Goal: Entertainment & Leisure: Consume media (video, audio)

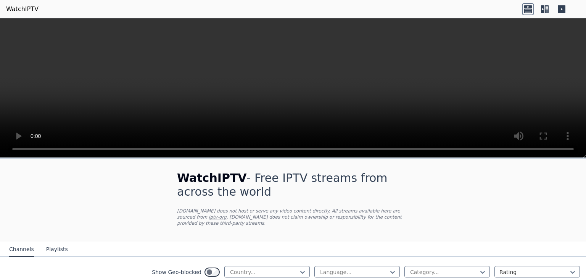
scroll to position [163, 0]
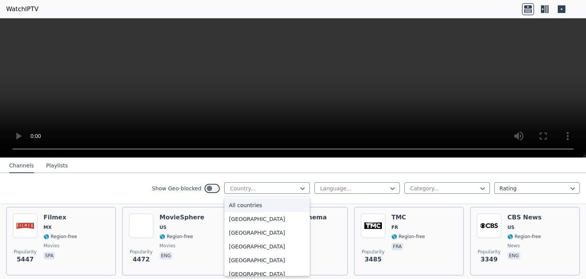
click at [284, 184] on div at bounding box center [263, 188] width 69 height 8
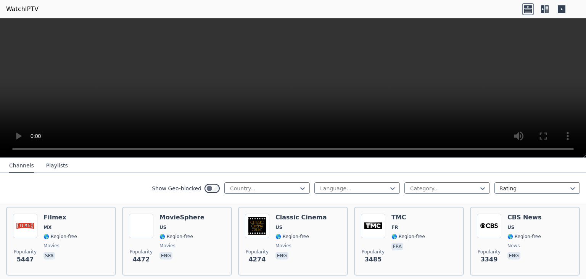
click at [347, 181] on div "Show Geo-blocked Country... Language... Category... Rating" at bounding box center [293, 188] width 586 height 31
click at [423, 180] on div "Show Geo-blocked Country... Language... Category... Rating" at bounding box center [293, 188] width 586 height 31
click at [424, 189] on div at bounding box center [444, 188] width 69 height 8
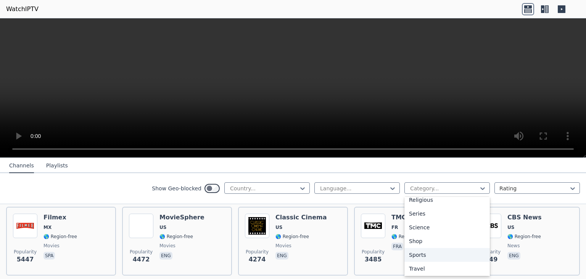
click at [431, 253] on div "Sports" at bounding box center [448, 255] width 86 height 14
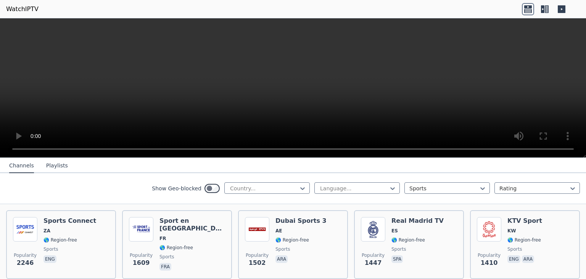
scroll to position [158, 0]
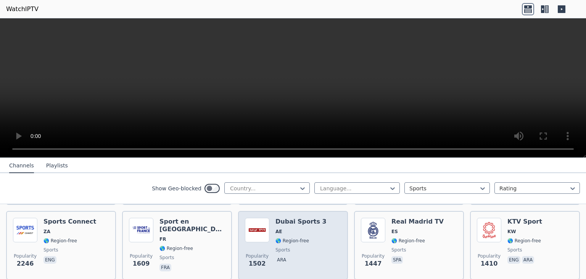
click at [286, 211] on div "Popularity 1502 Dubai Sports 3 AE 🌎 Region-free sports ara" at bounding box center [293, 245] width 110 height 69
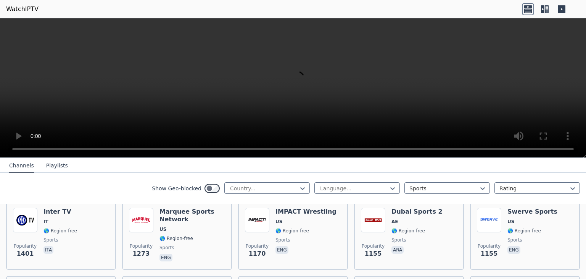
scroll to position [245, 0]
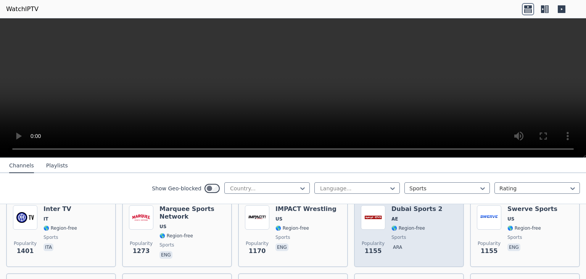
click at [372, 236] on span "Popularity 1155" at bounding box center [373, 248] width 24 height 24
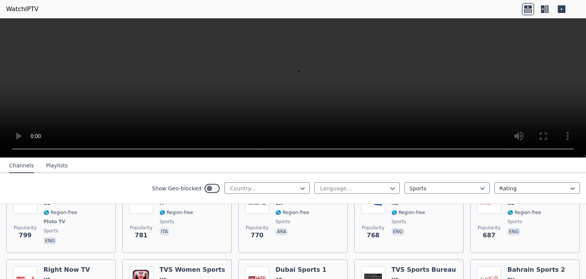
scroll to position [507, 0]
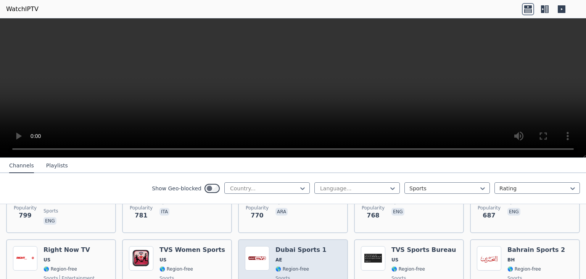
click at [291, 246] on h6 "Dubai Sports 1" at bounding box center [301, 250] width 51 height 8
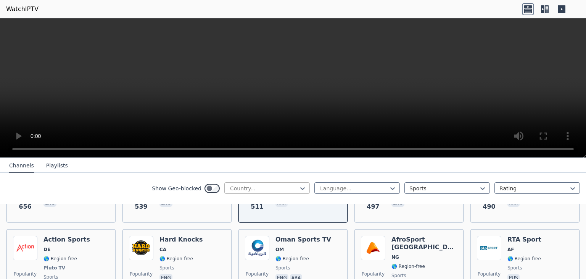
click at [279, 184] on div at bounding box center [263, 188] width 69 height 8
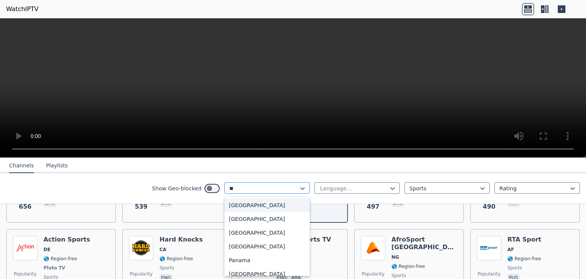
type input "***"
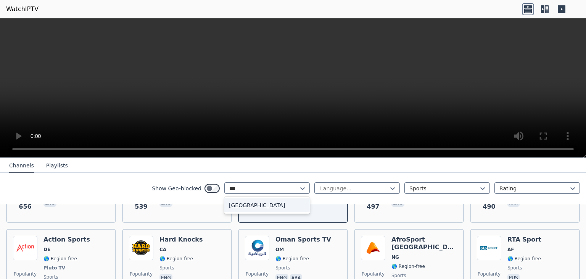
click at [242, 206] on div "[GEOGRAPHIC_DATA]" at bounding box center [267, 205] width 86 height 14
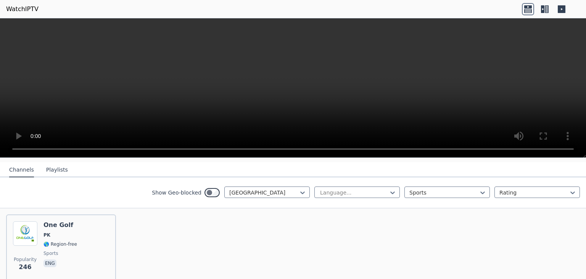
scroll to position [79, 0]
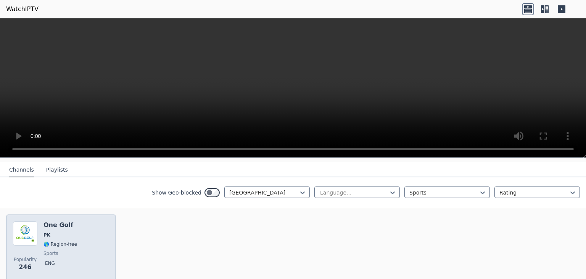
click at [52, 231] on div "One Golf PK 🌎 Region-free sports eng" at bounding box center [61, 248] width 34 height 55
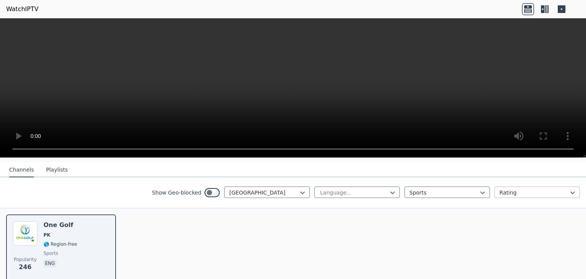
click at [501, 189] on div at bounding box center [534, 193] width 69 height 8
click at [381, 189] on div at bounding box center [353, 193] width 69 height 8
drag, startPoint x: 381, startPoint y: 187, endPoint x: 322, endPoint y: 182, distance: 59.3
click at [342, 186] on div "Language..." at bounding box center [358, 191] width 86 height 11
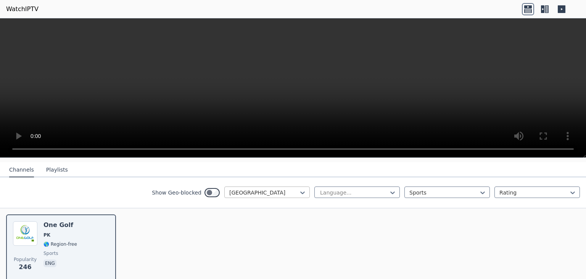
click at [299, 187] on div at bounding box center [303, 192] width 8 height 11
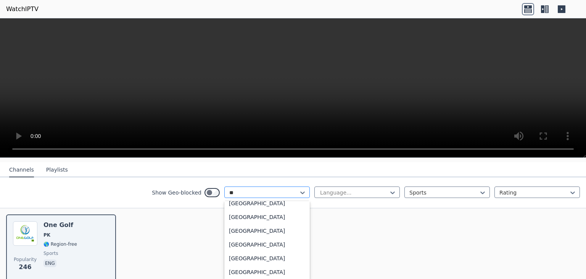
scroll to position [0, 0]
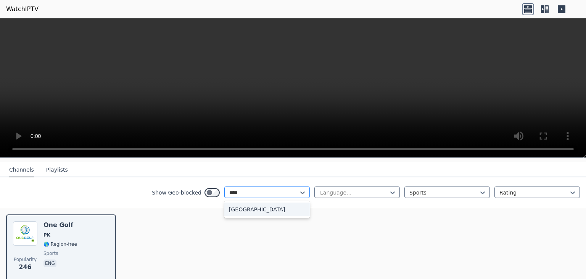
type input "*****"
click at [255, 203] on div "[GEOGRAPHIC_DATA]" at bounding box center [267, 209] width 86 height 14
